Goal: Information Seeking & Learning: Learn about a topic

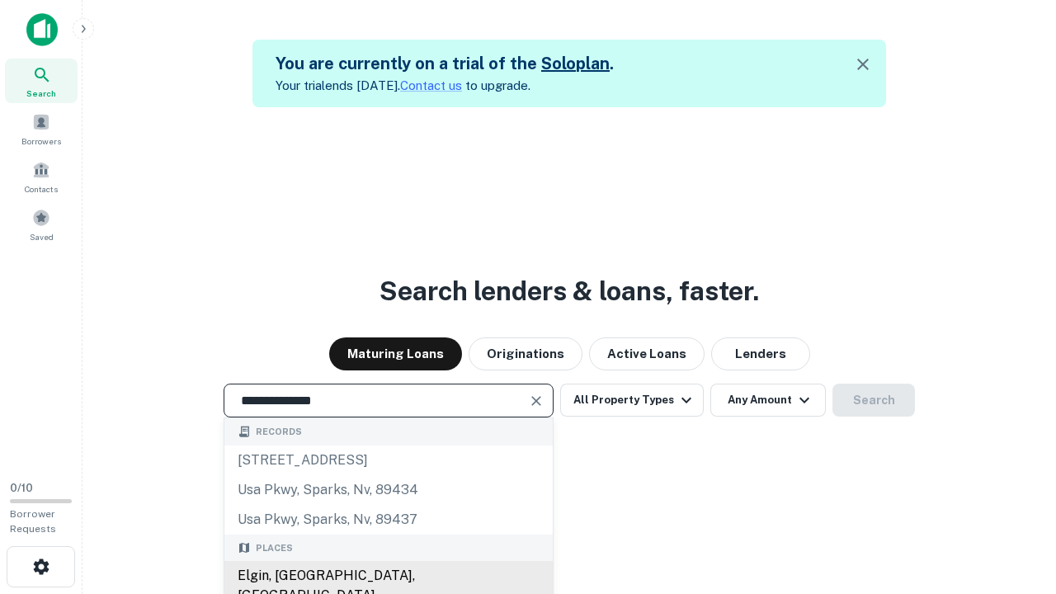
click at [388, 576] on div "Elgin, [GEOGRAPHIC_DATA], [GEOGRAPHIC_DATA]" at bounding box center [388, 586] width 328 height 50
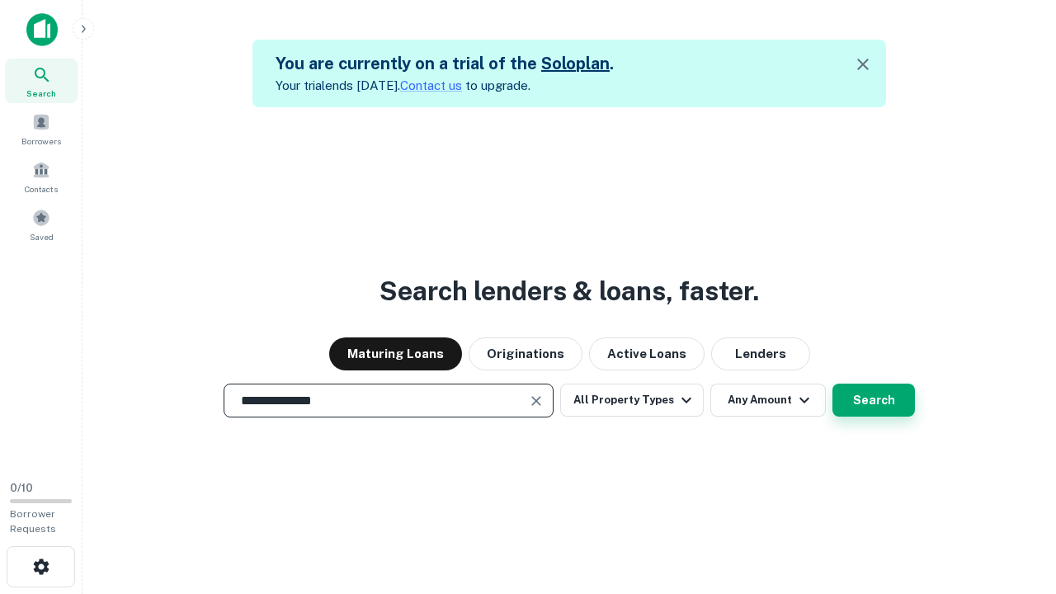
type input "**********"
click at [833, 384] on button "Search" at bounding box center [874, 400] width 83 height 33
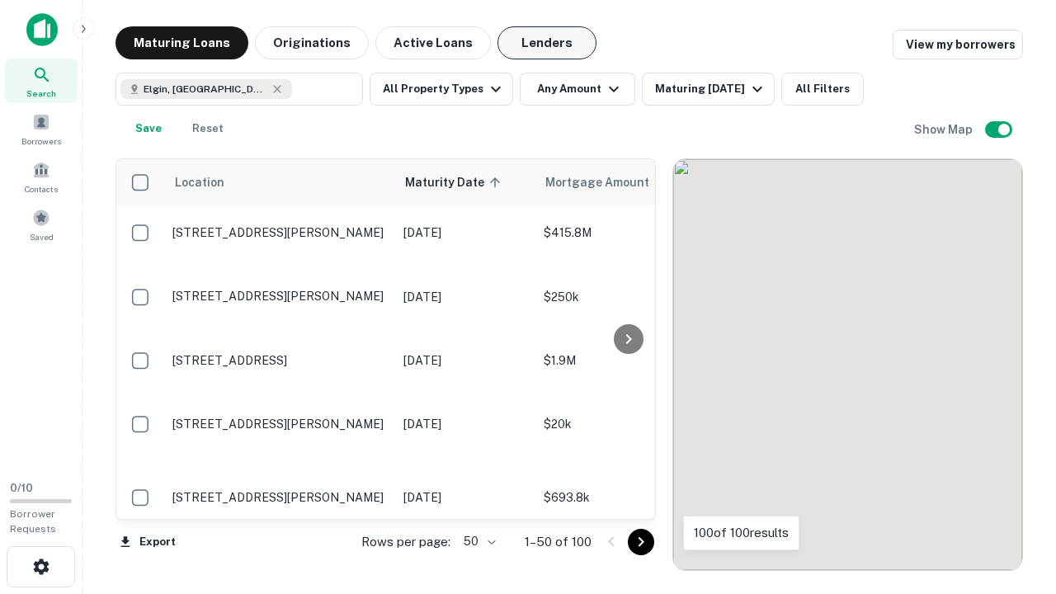
click at [547, 43] on button "Lenders" at bounding box center [547, 42] width 99 height 33
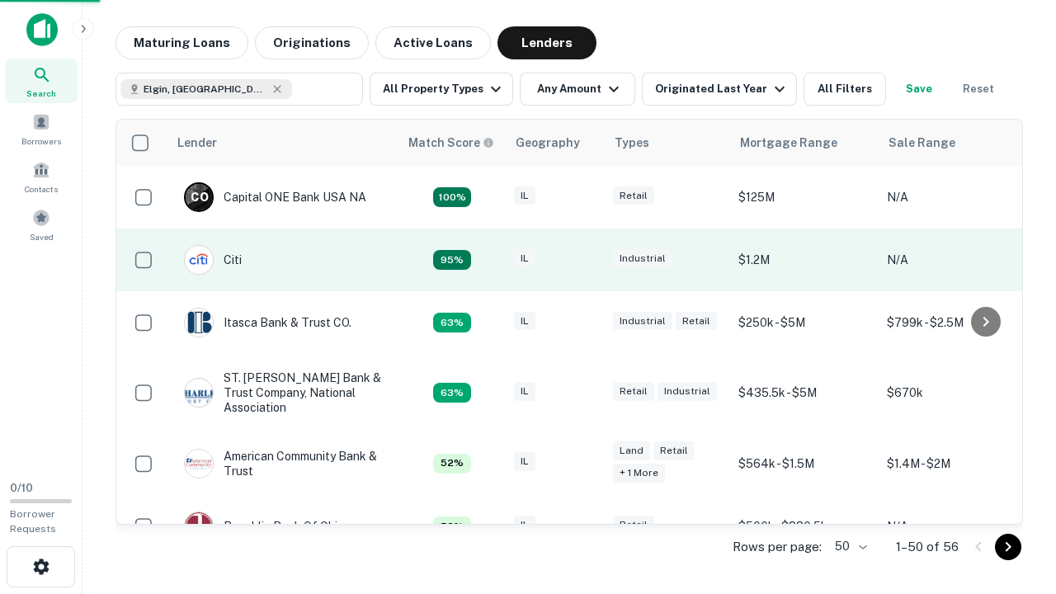
click at [586, 260] on div "IL" at bounding box center [555, 260] width 83 height 22
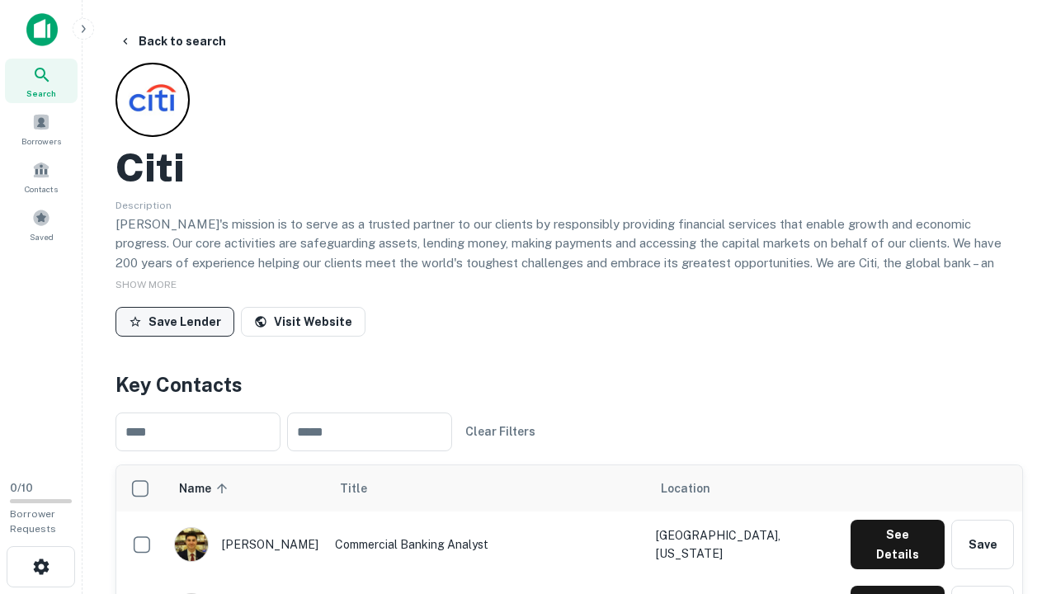
click at [175, 321] on button "Save Lender" at bounding box center [175, 322] width 119 height 30
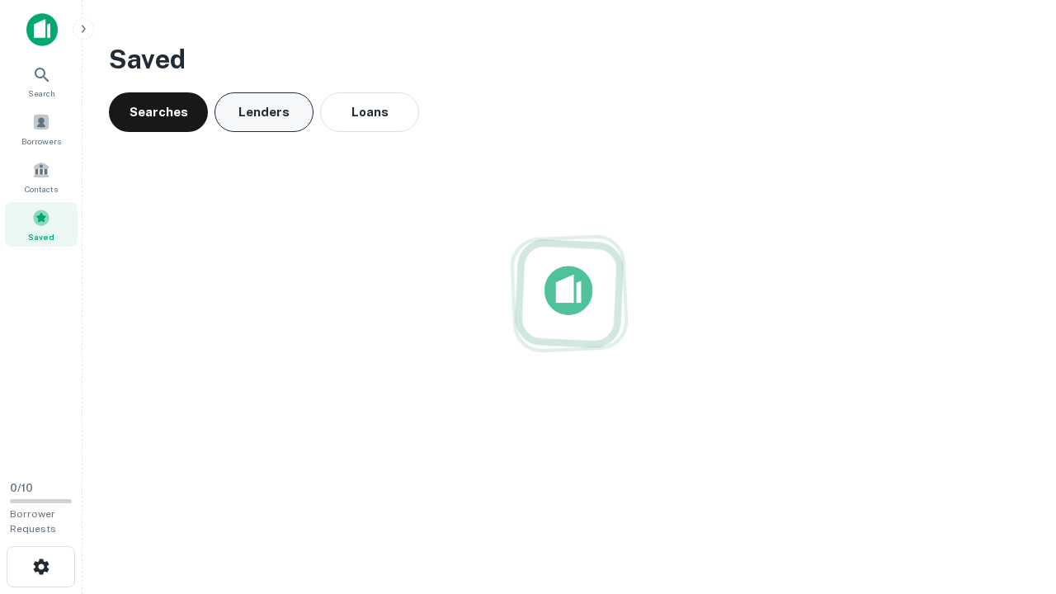
click at [264, 112] on button "Lenders" at bounding box center [264, 112] width 99 height 40
